Goal: Task Accomplishment & Management: Use online tool/utility

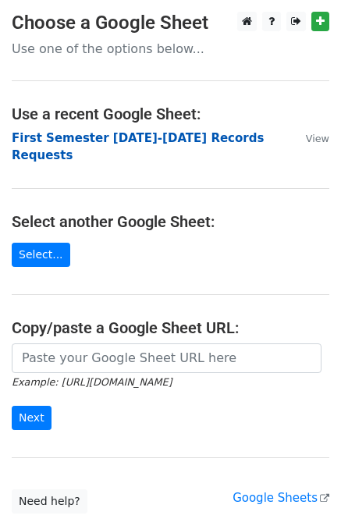
click at [188, 138] on strong "First Semester [DATE]-[DATE] Records Requests" at bounding box center [138, 147] width 252 height 32
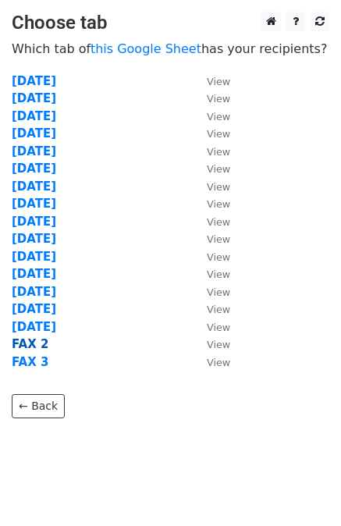
click at [37, 344] on strong "FAX 2" at bounding box center [30, 344] width 37 height 14
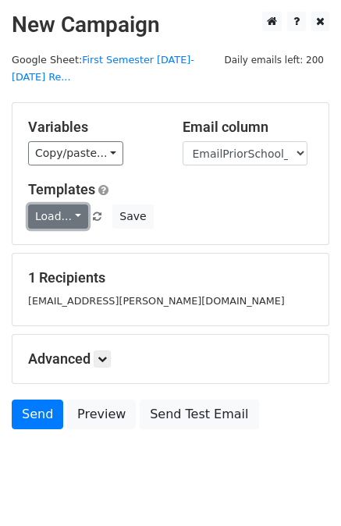
click at [55, 205] on link "Load..." at bounding box center [58, 217] width 60 height 24
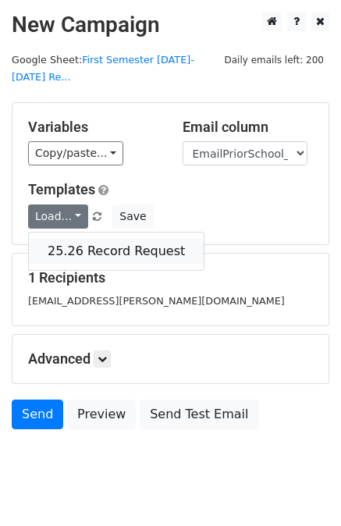
click at [80, 239] on link "25.26 Record Request" at bounding box center [116, 251] width 175 height 25
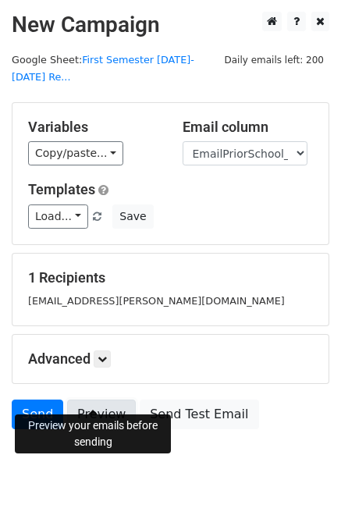
click at [102, 400] on link "Preview" at bounding box center [101, 415] width 69 height 30
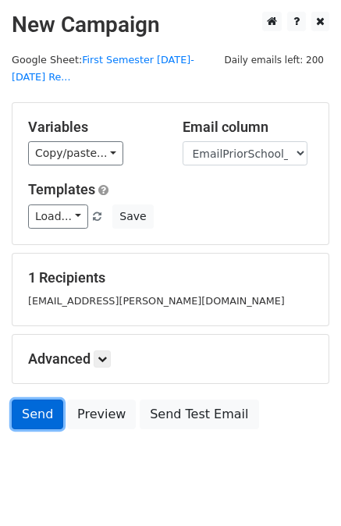
click at [34, 400] on link "Send" at bounding box center [38, 415] width 52 height 30
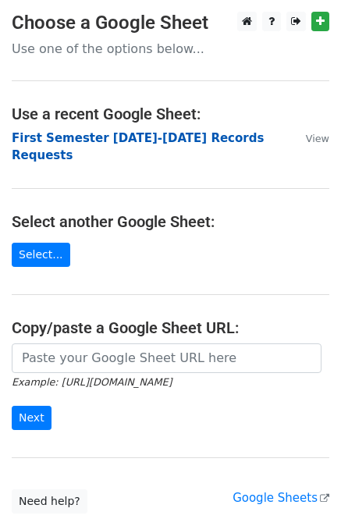
click at [198, 135] on strong "First Semester [DATE]-[DATE] Records Requests" at bounding box center [138, 147] width 252 height 32
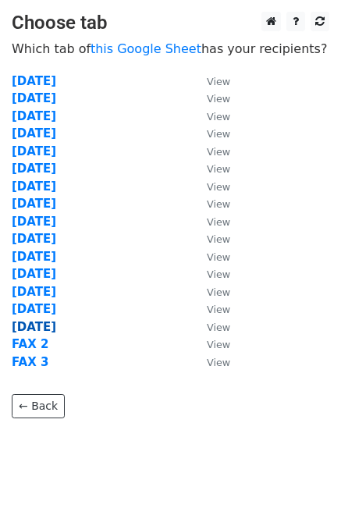
click at [44, 325] on strong "8/12/25" at bounding box center [34, 327] width 45 height 14
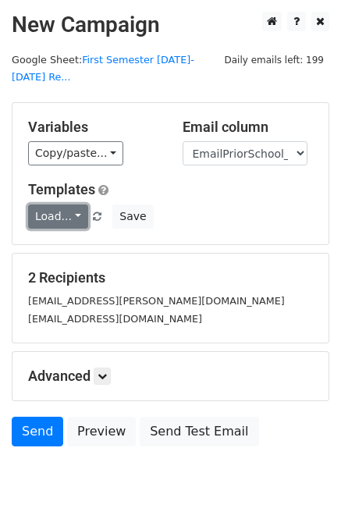
click at [53, 205] on link "Load..." at bounding box center [58, 217] width 60 height 24
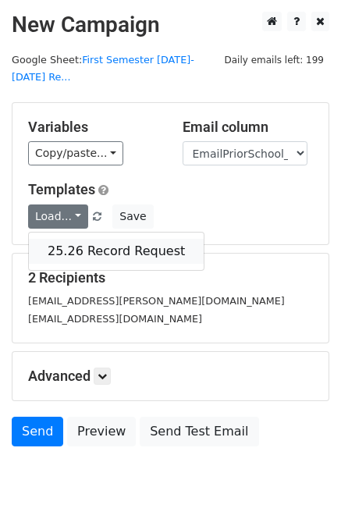
click at [76, 239] on link "25.26 Record Request" at bounding box center [116, 251] width 175 height 25
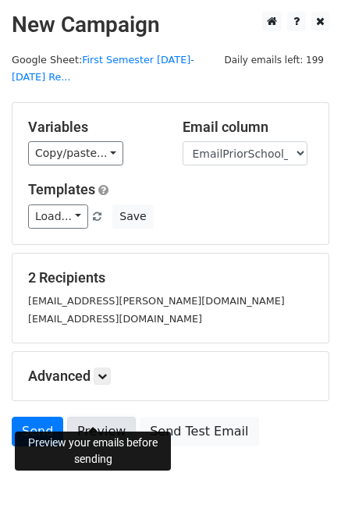
click at [94, 417] on link "Preview" at bounding box center [101, 432] width 69 height 30
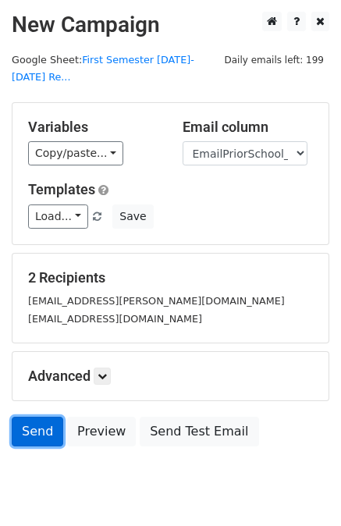
click at [35, 417] on link "Send" at bounding box center [38, 432] width 52 height 30
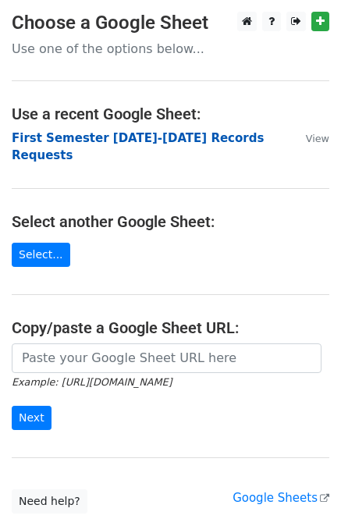
click at [177, 137] on strong "First Semester 2025-2026 Records Requests" at bounding box center [138, 147] width 252 height 32
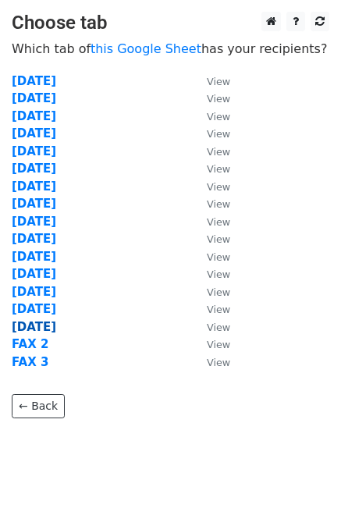
click at [49, 327] on strong "[DATE]" at bounding box center [34, 327] width 45 height 14
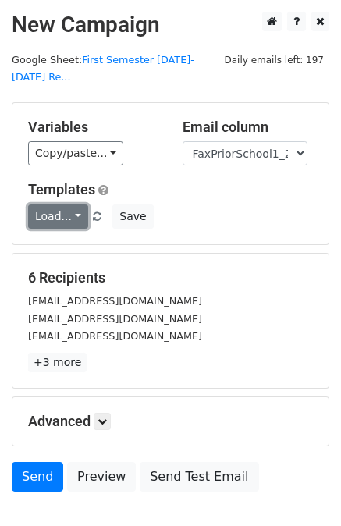
click at [54, 205] on link "Load..." at bounding box center [58, 217] width 60 height 24
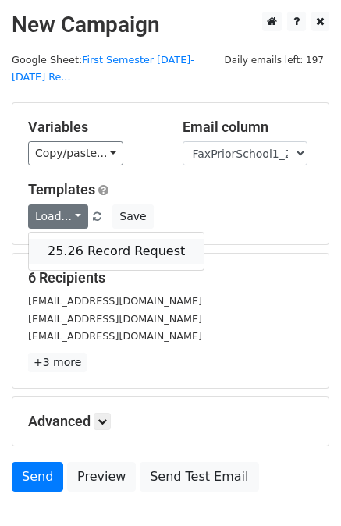
click at [86, 239] on link "25.26 Record Request" at bounding box center [116, 251] width 175 height 25
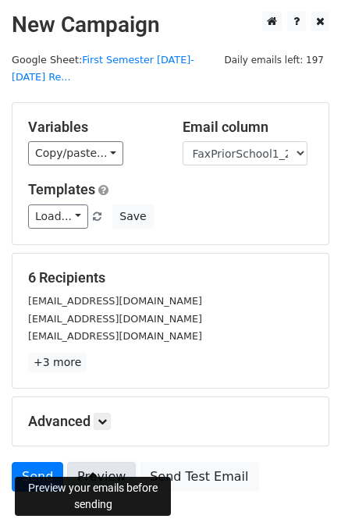
click at [92, 462] on link "Preview" at bounding box center [101, 477] width 69 height 30
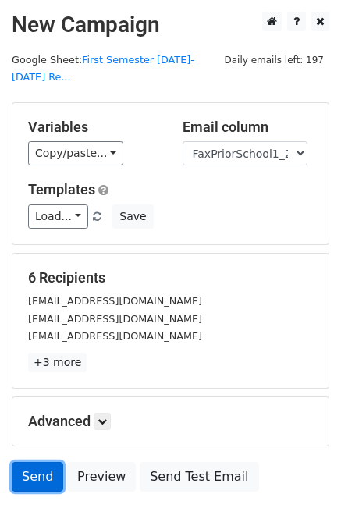
click at [33, 462] on link "Send" at bounding box center [38, 477] width 52 height 30
